Goal: Find specific page/section: Find specific page/section

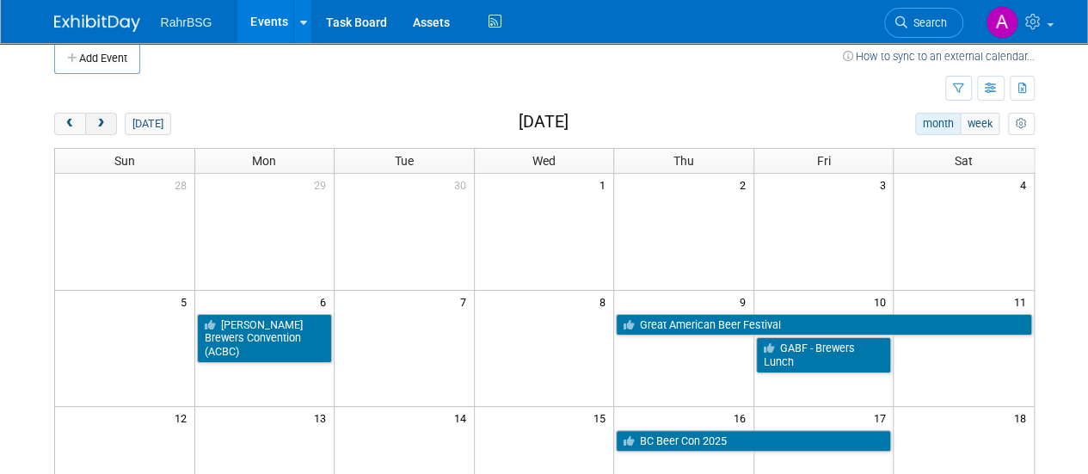
click at [99, 120] on span "next" at bounding box center [101, 124] width 13 height 11
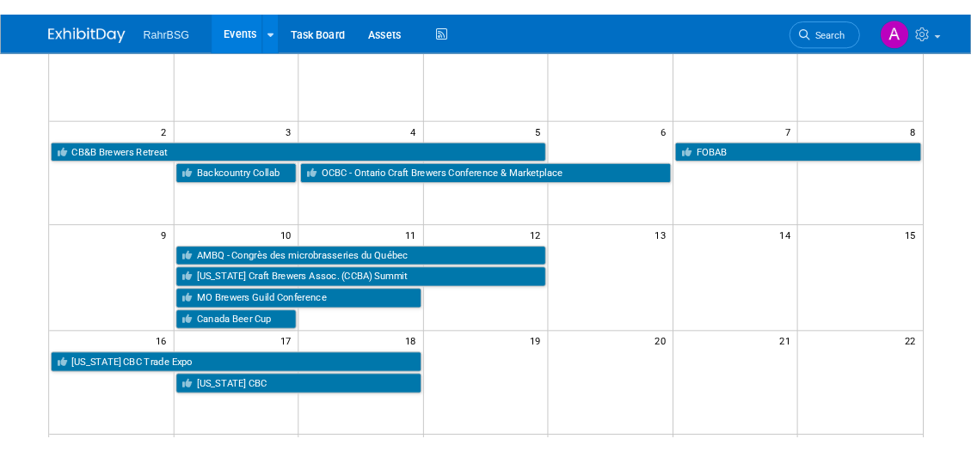
scroll to position [181, 0]
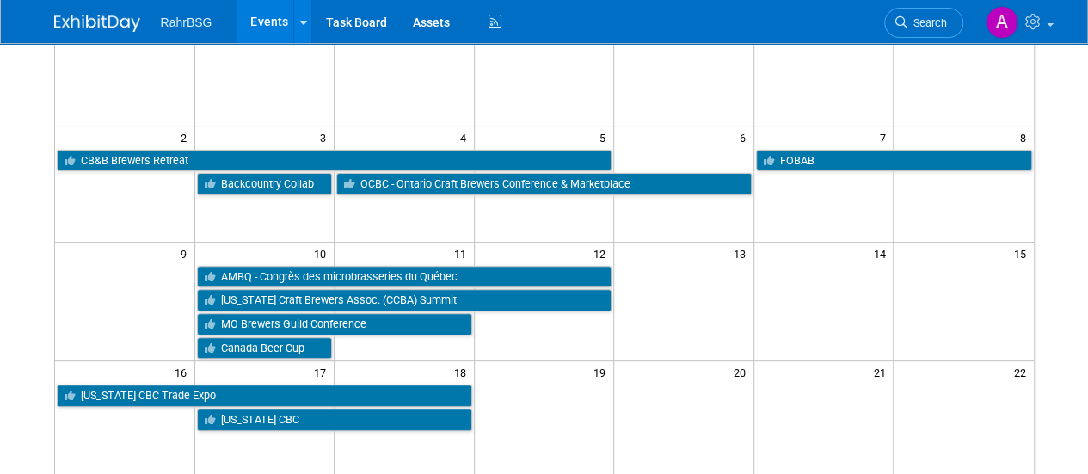
click at [399, 343] on td at bounding box center [405, 347] width 140 height 24
click at [388, 335] on td at bounding box center [405, 347] width 140 height 24
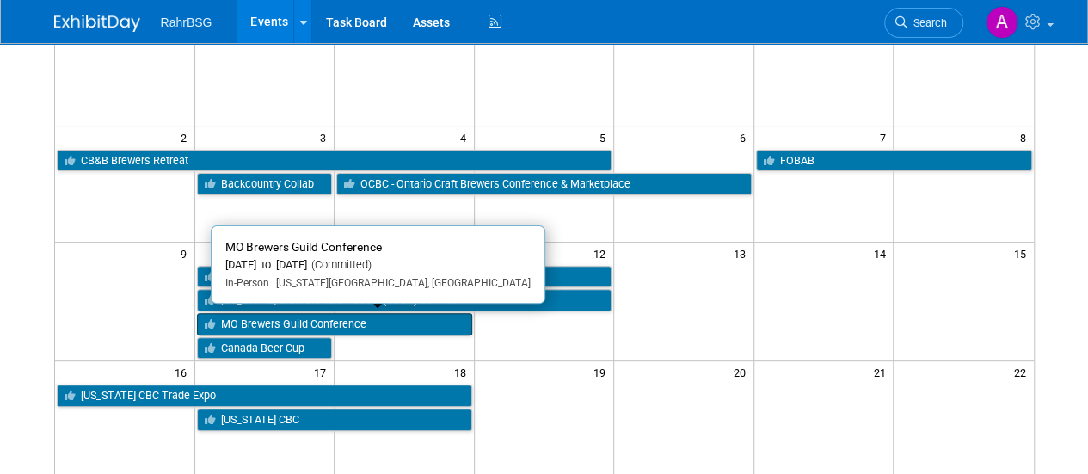
click at [417, 326] on link "MO Brewers Guild Conference" at bounding box center [334, 324] width 275 height 22
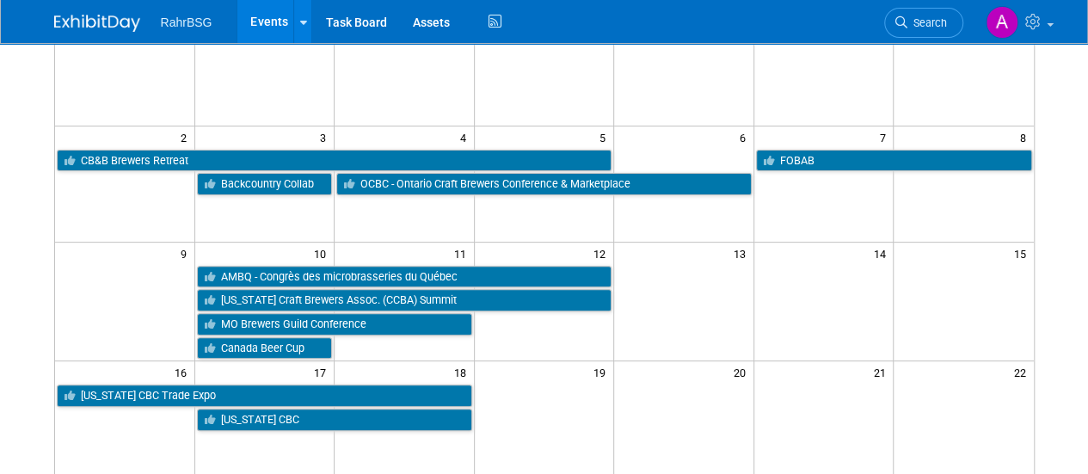
click at [362, 341] on td at bounding box center [405, 347] width 140 height 24
click at [180, 320] on td at bounding box center [125, 311] width 140 height 95
click at [346, 344] on td at bounding box center [405, 347] width 140 height 24
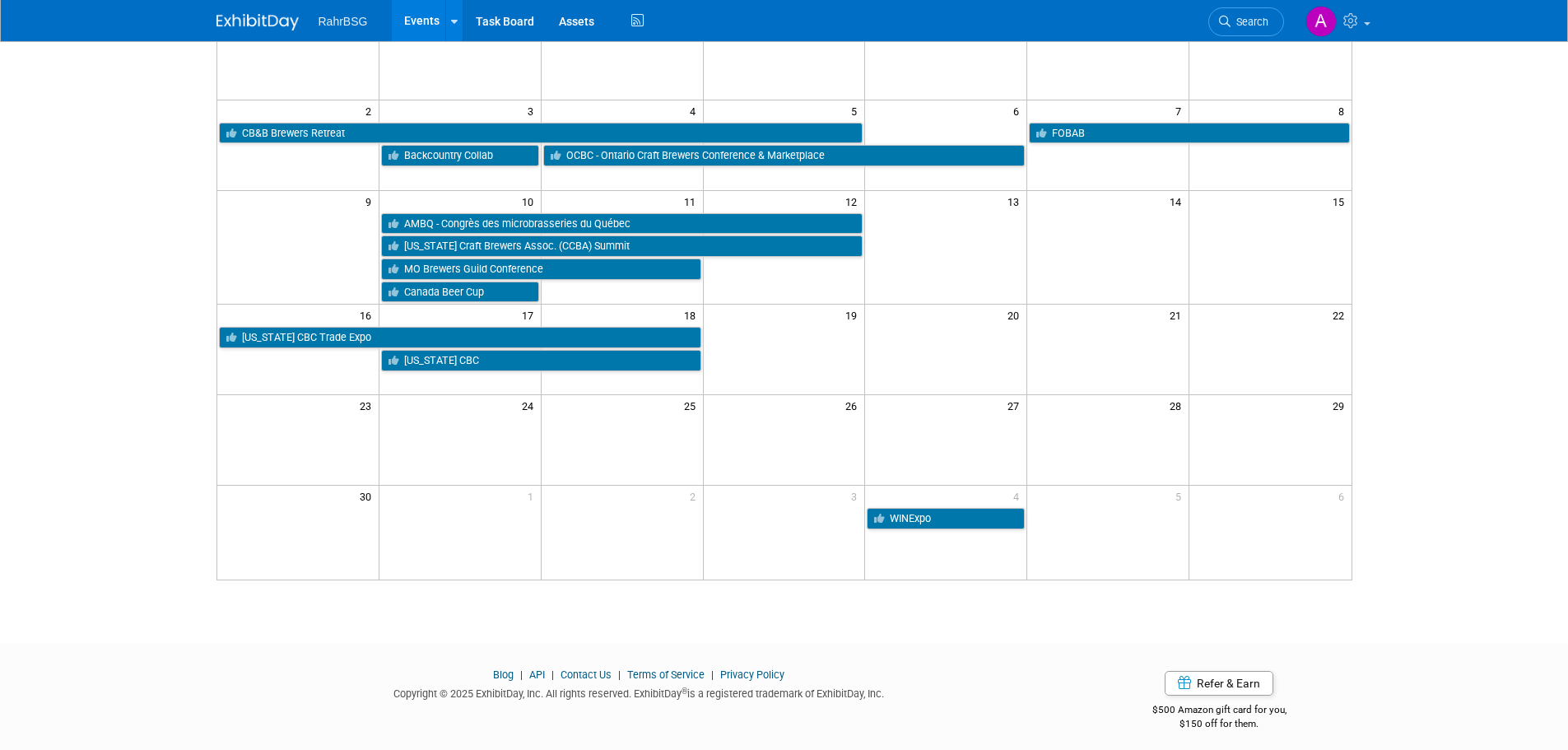
scroll to position [16, 0]
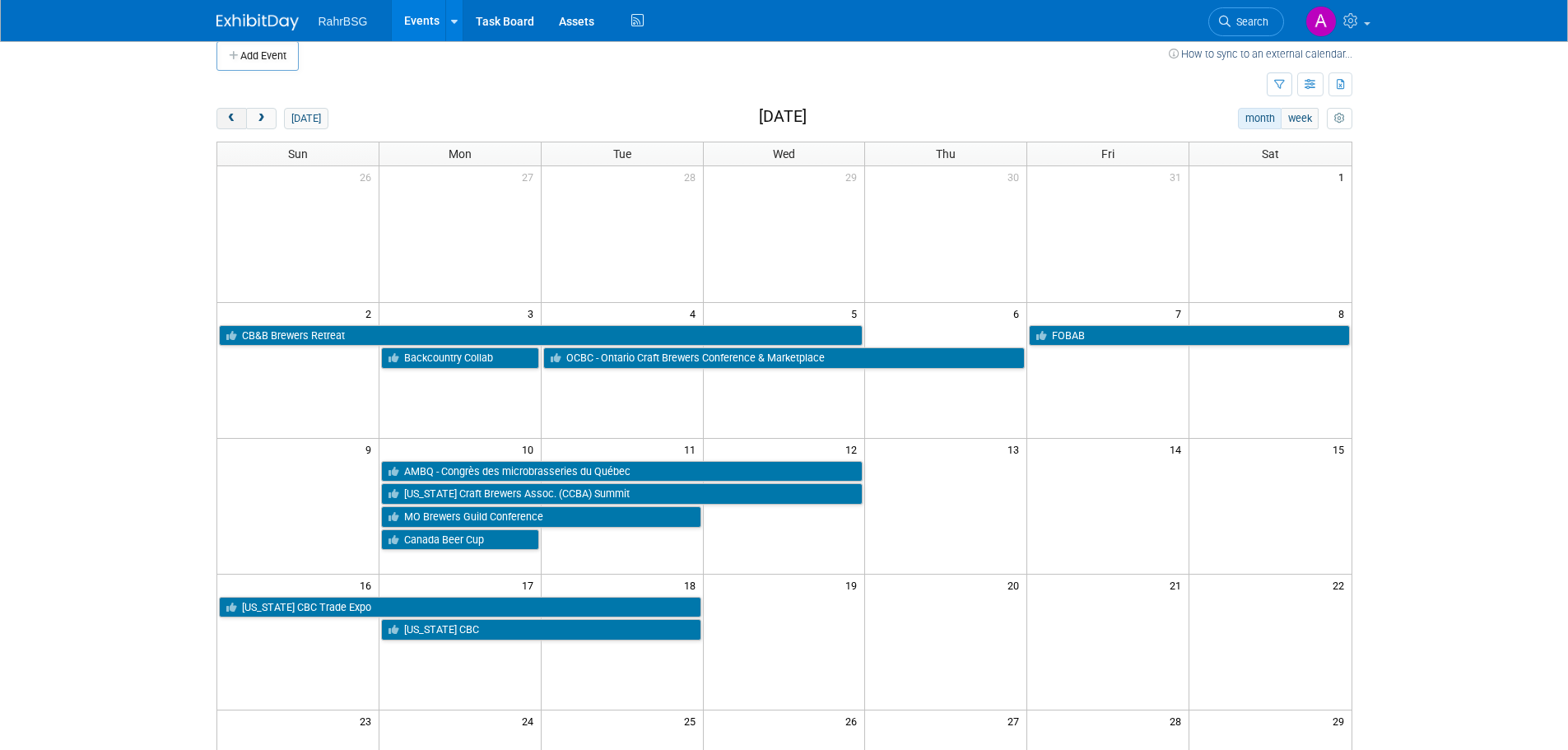
click at [224, 110] on button "prev" at bounding box center [232, 119] width 31 height 21
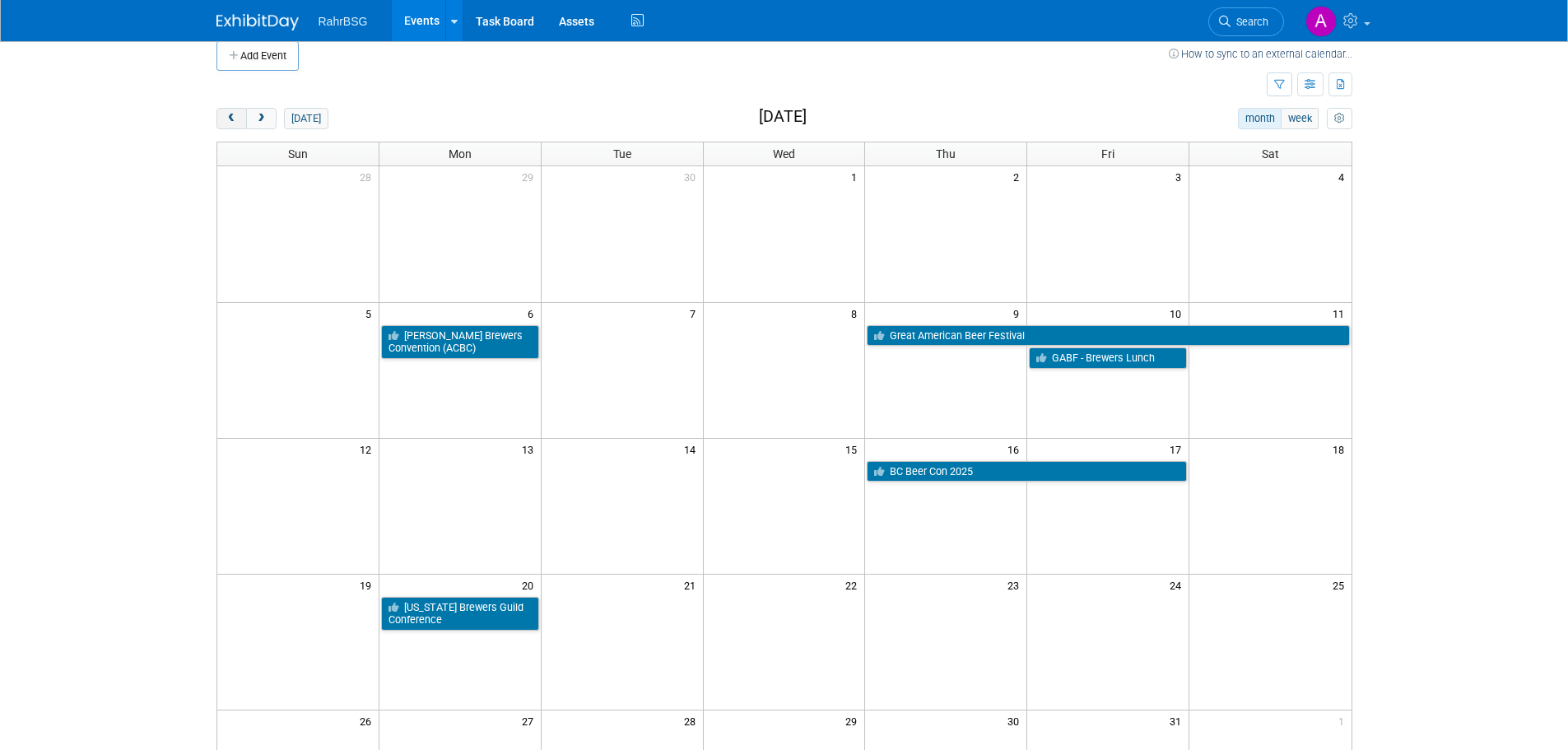
click at [226, 109] on button "prev" at bounding box center [232, 119] width 31 height 21
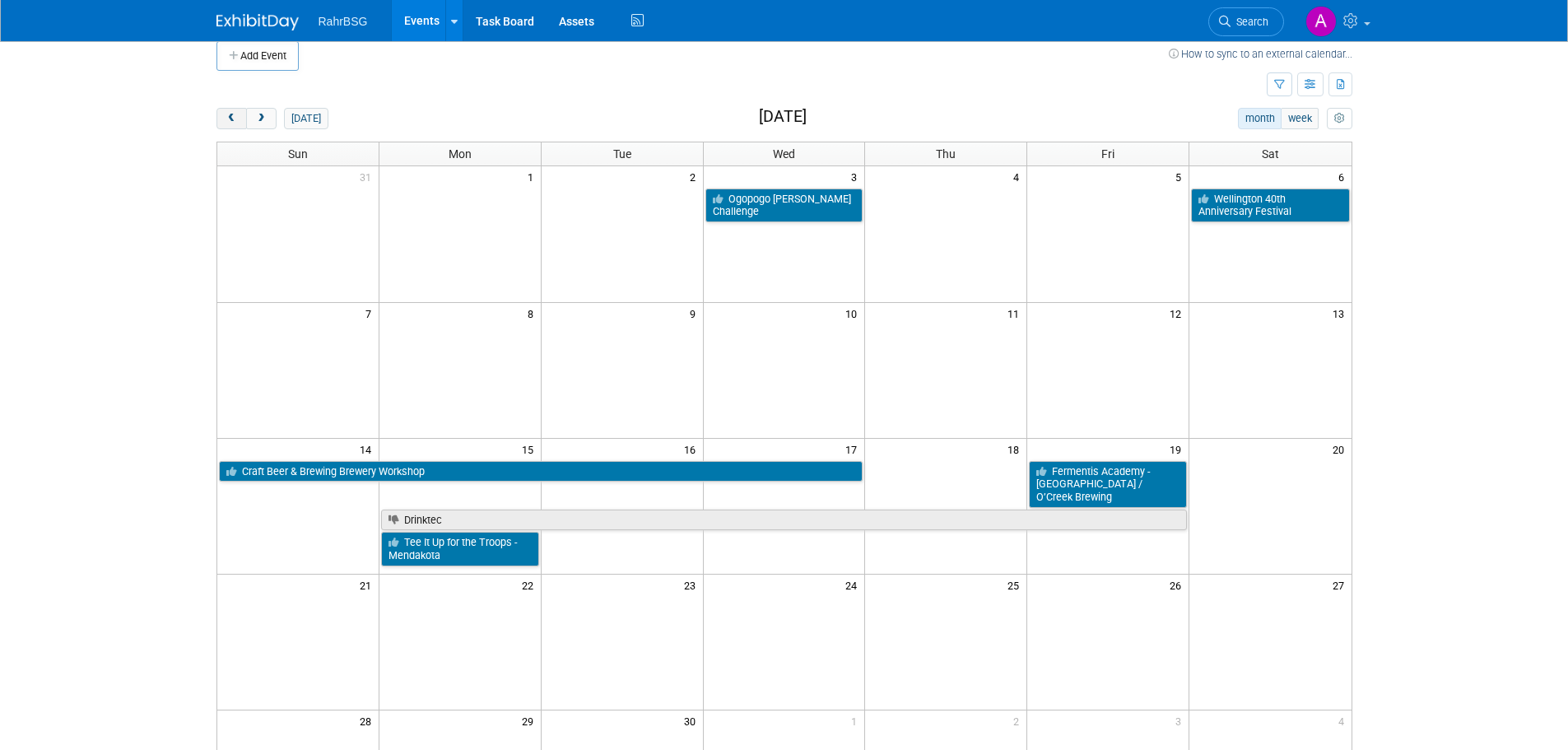
click at [226, 109] on button "prev" at bounding box center [232, 119] width 31 height 21
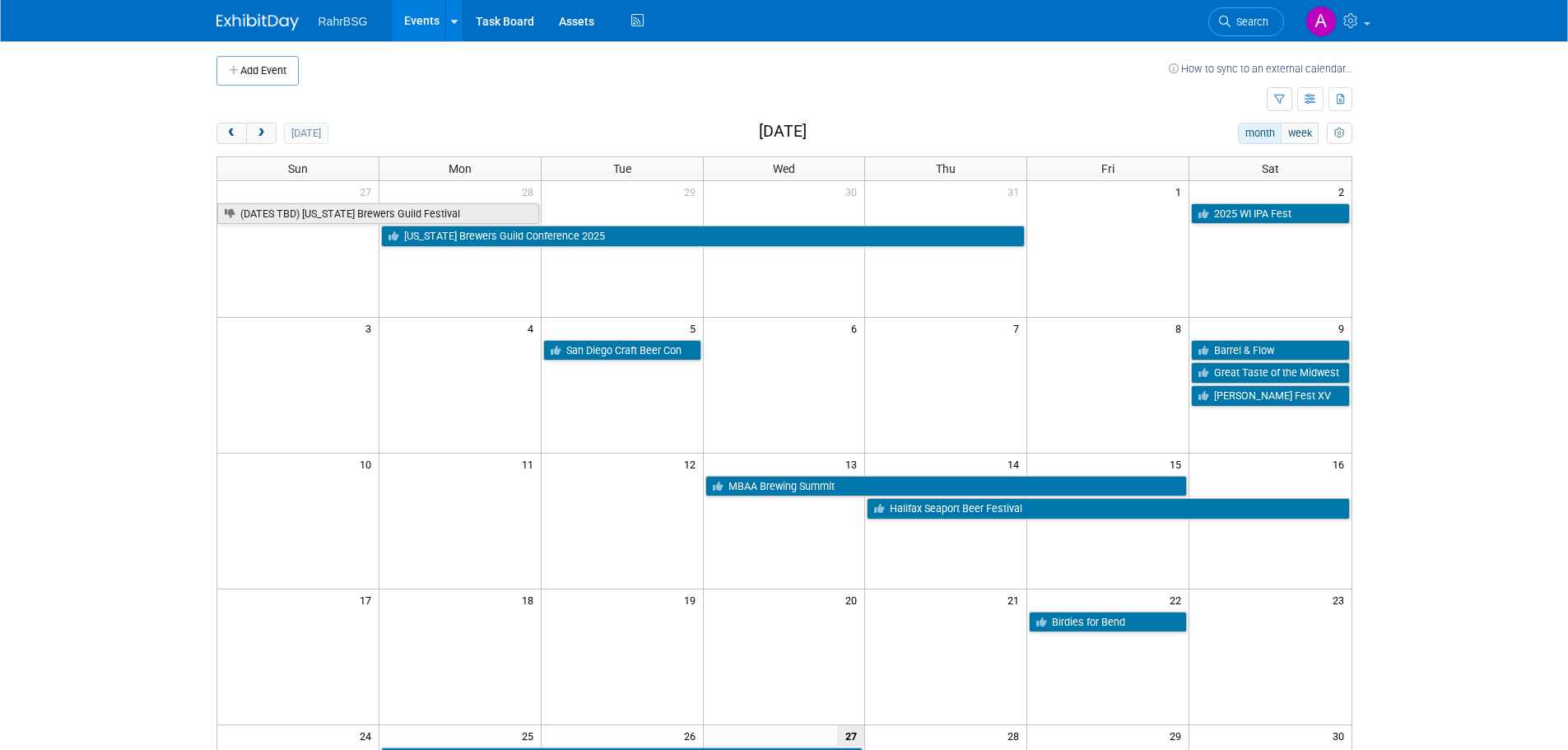
scroll to position [0, 0]
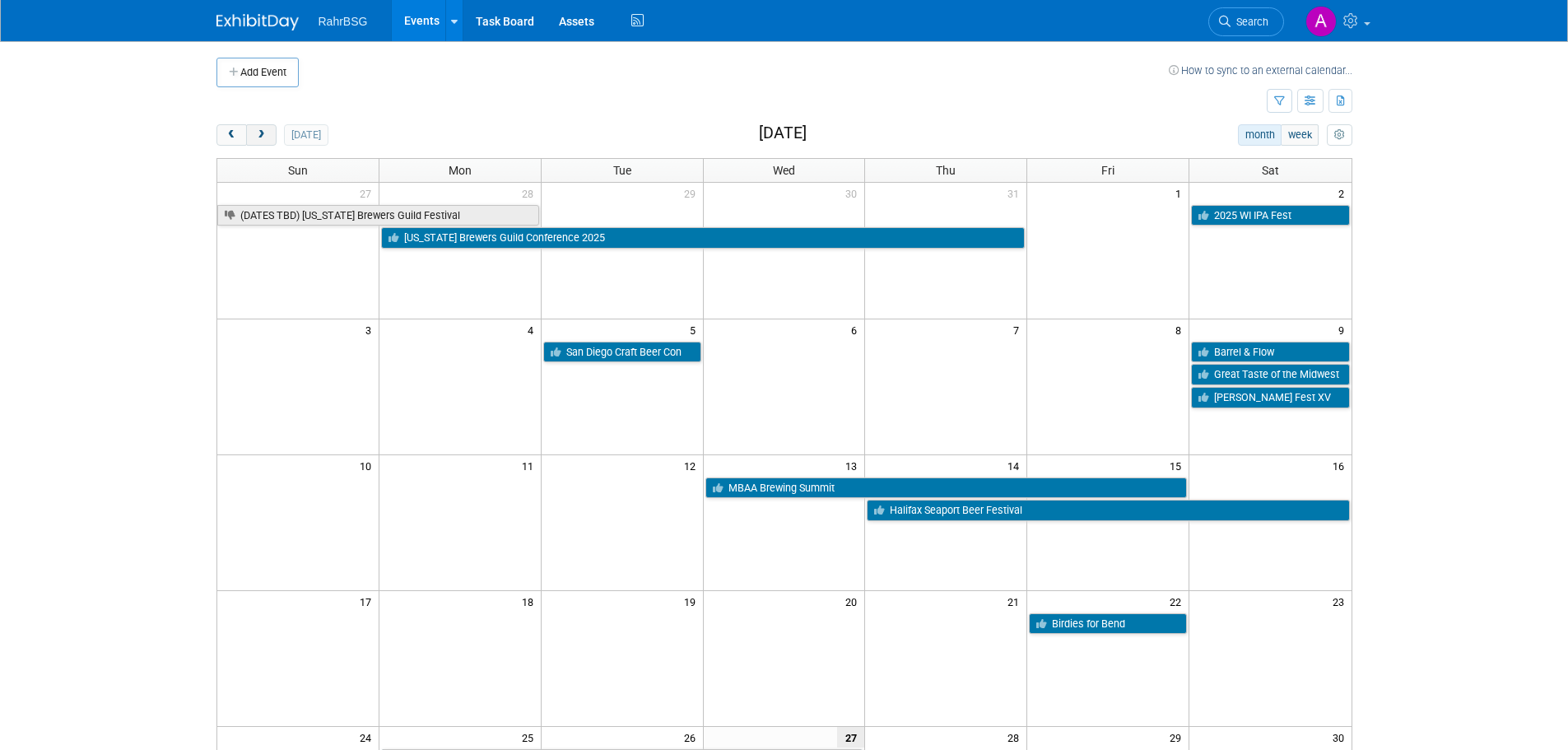
click at [265, 136] on span "next" at bounding box center [261, 135] width 12 height 11
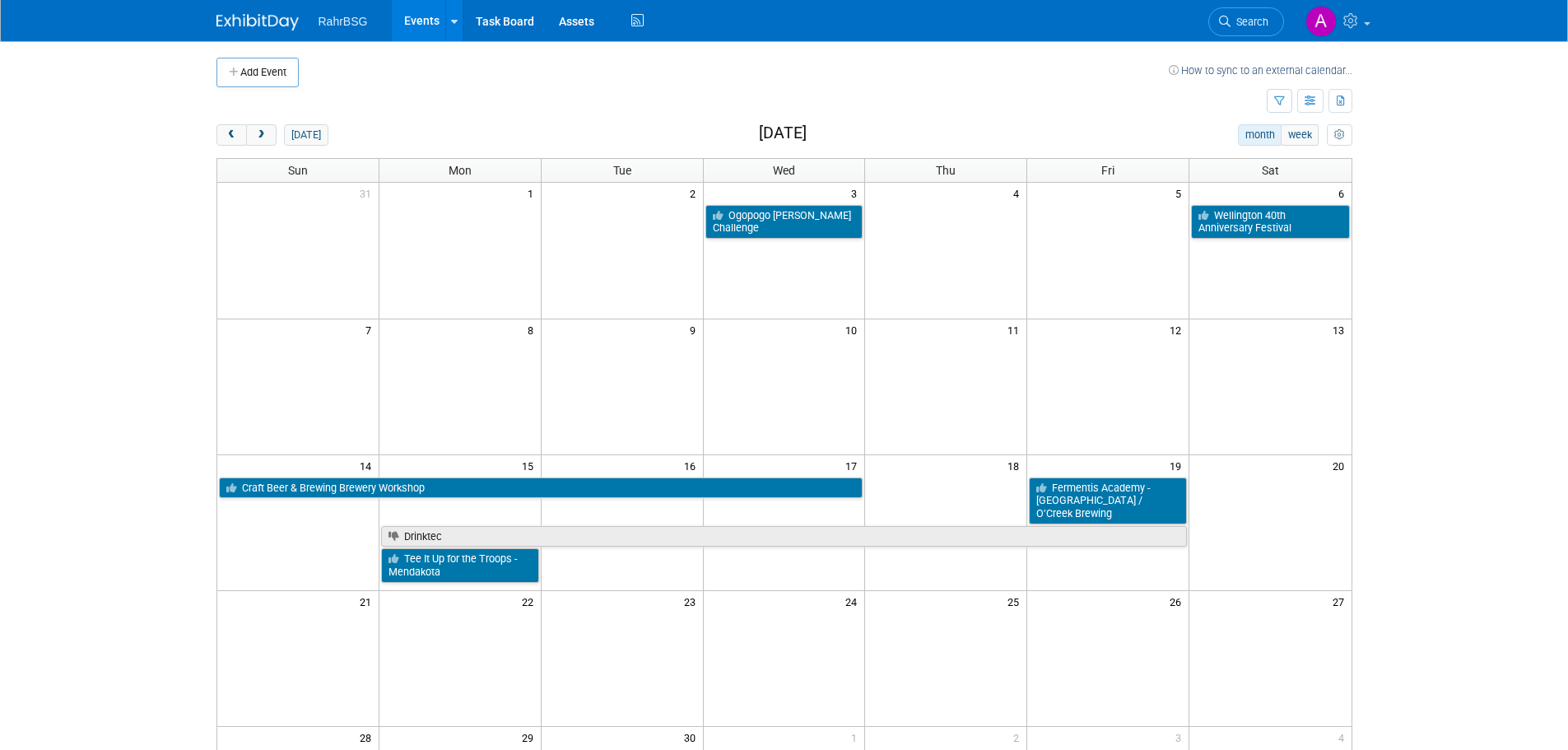
click at [1033, 80] on td at bounding box center [733, 72] width 870 height 30
